Goal: Navigation & Orientation: Find specific page/section

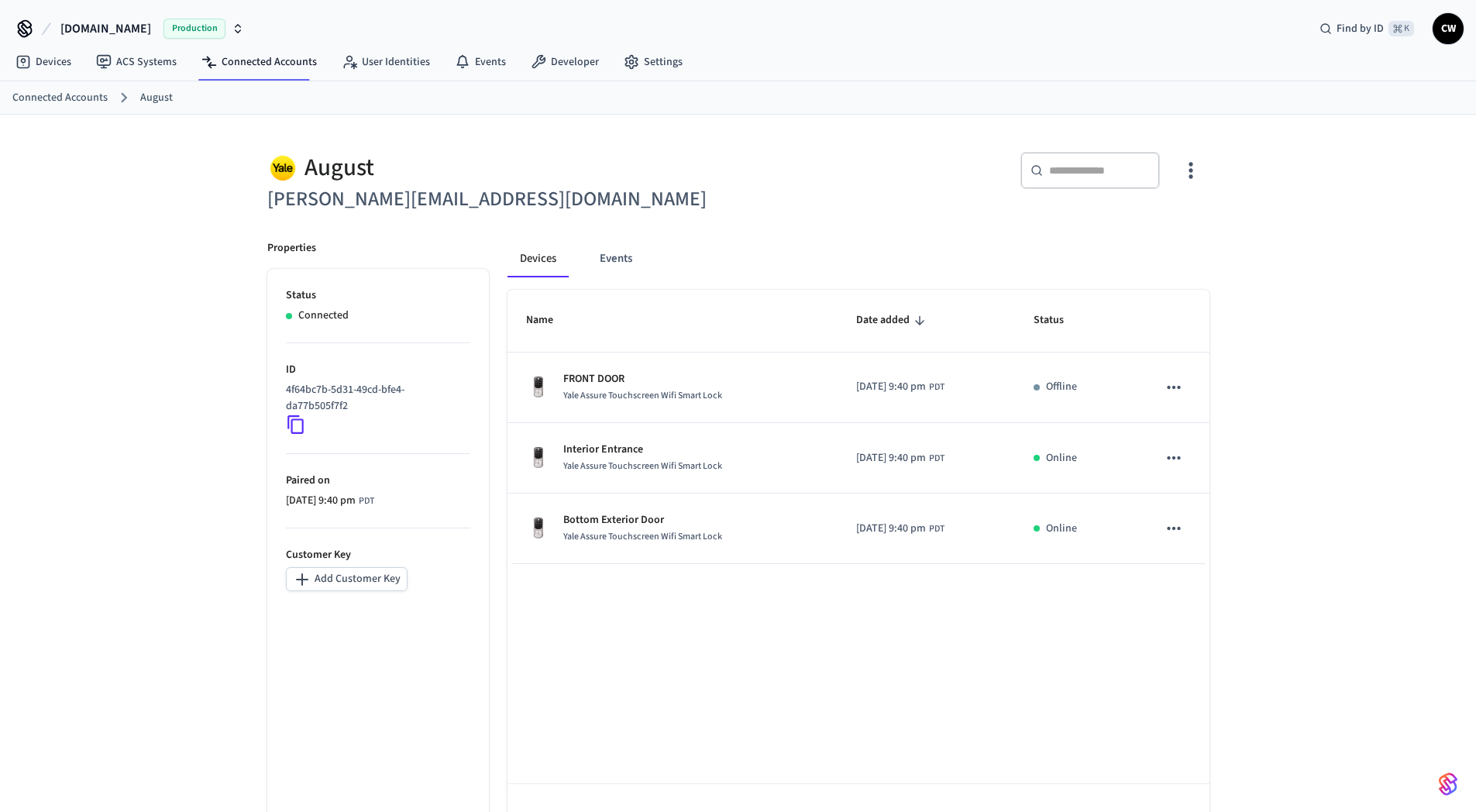
click at [753, 633] on div "Name Date added Status FRONT DOOR Yale Assure Touchscreen Wifi Smart Lock [DATE…" at bounding box center [859, 574] width 702 height 569
click at [283, 672] on ul "Status Connected ID 4f64bc7b-5d31-49cd-bfe4-da77b505f7f2 Paired on [DATE] 9:40 …" at bounding box center [378, 563] width 222 height 590
click at [549, 668] on div "Name Date added Status FRONT DOOR Yale Assure Touchscreen Wifi Smart Lock [DATE…" at bounding box center [859, 574] width 702 height 569
click at [210, 172] on div "[PERSON_NAME] [PERSON_NAME][EMAIL_ADDRESS][DOMAIN_NAME] ​ ​ Properties Status C…" at bounding box center [738, 486] width 1476 height 744
click at [158, 62] on link "ACS Systems" at bounding box center [137, 62] width 105 height 28
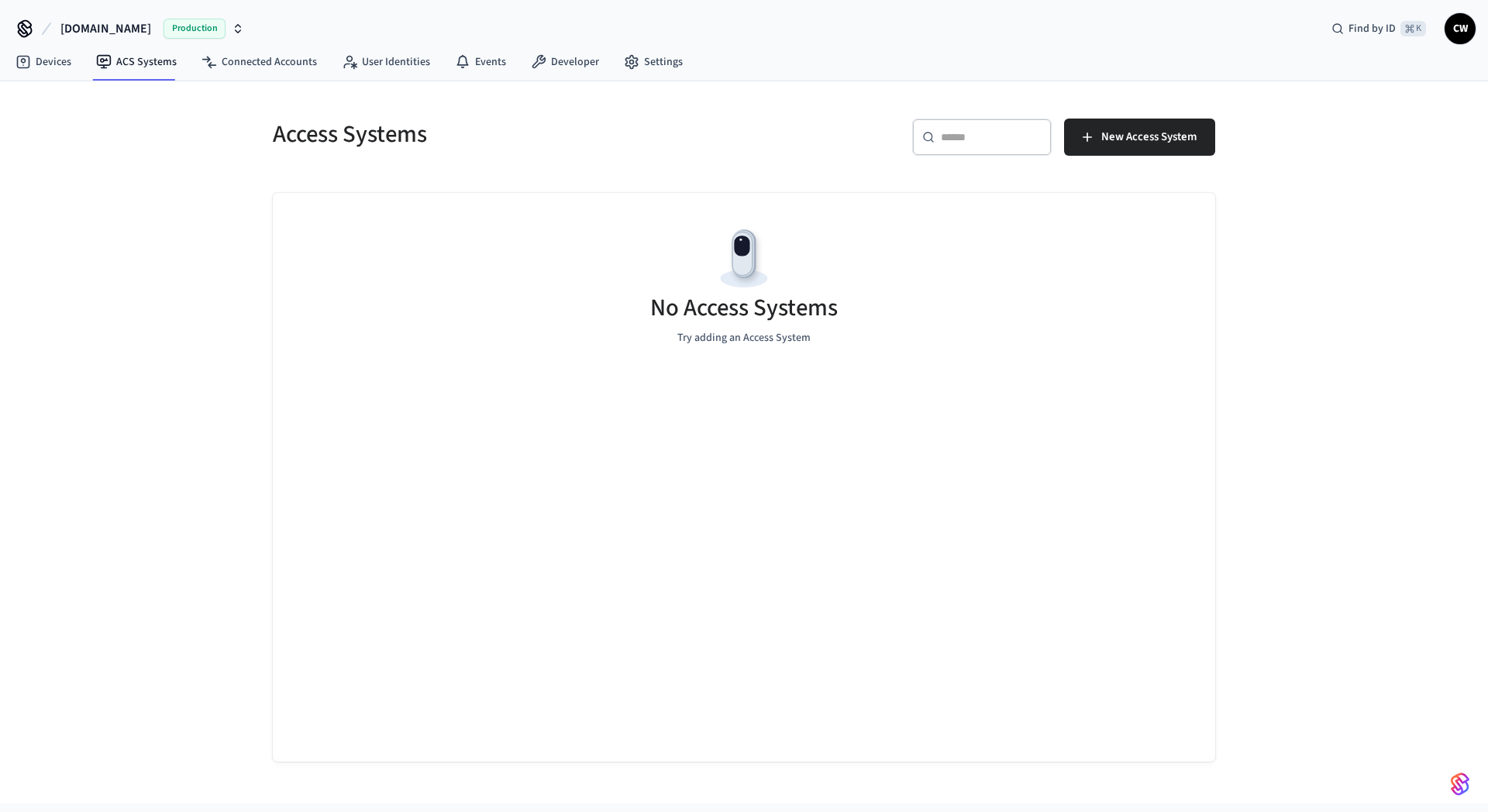
click at [117, 247] on div "Access Systems ​ ​ New Access System No Access Systems Try adding an Access Sys…" at bounding box center [744, 442] width 1488 height 722
click at [262, 73] on link "Connected Accounts" at bounding box center [259, 62] width 141 height 28
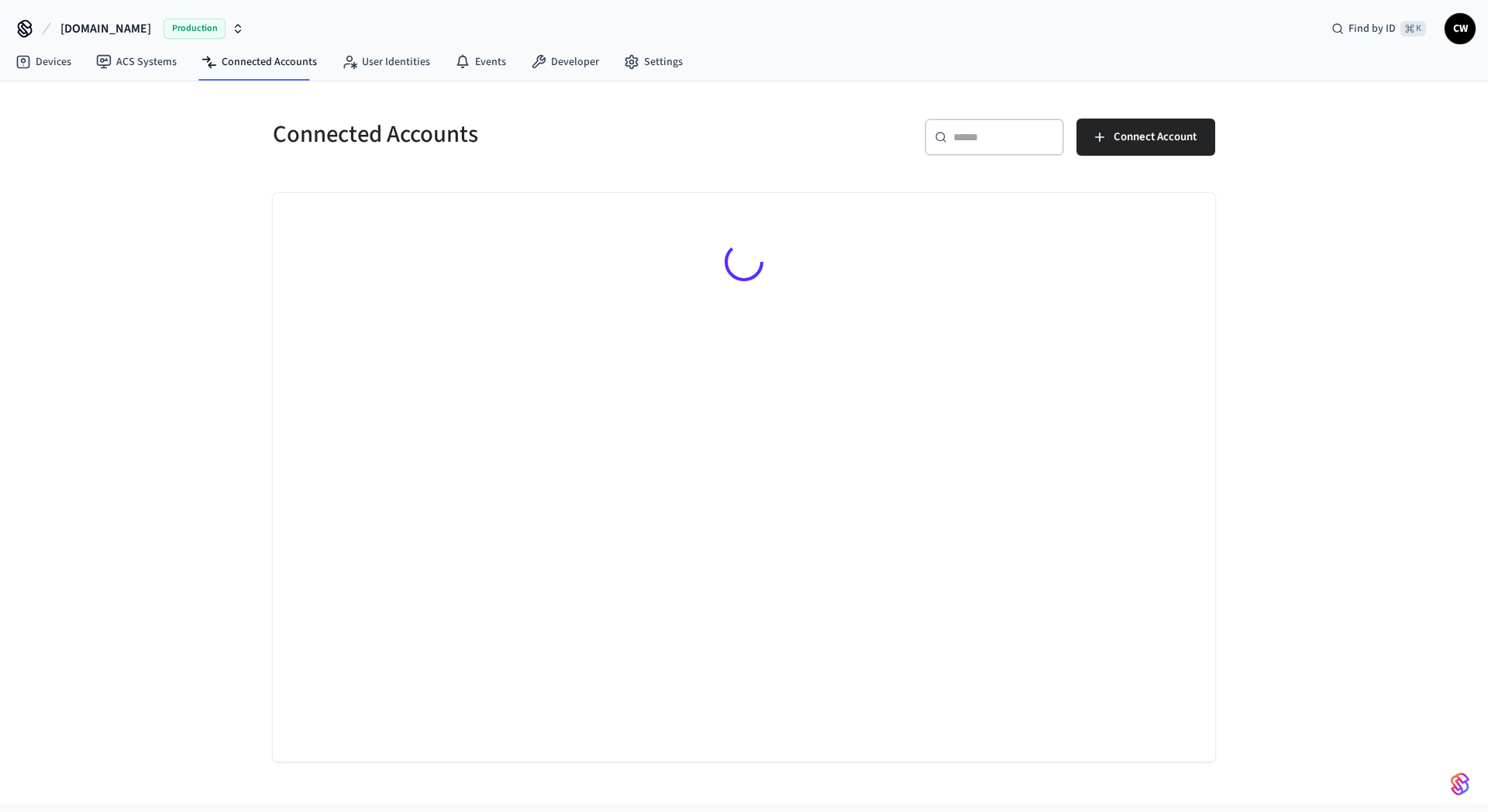
click at [155, 203] on div "Connected Accounts ​ ​ Connect Account" at bounding box center [744, 442] width 1488 height 722
